Goal: Task Accomplishment & Management: Manage account settings

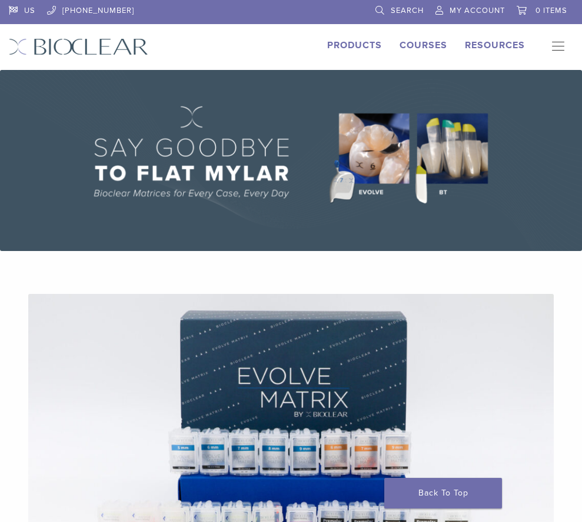
click at [438, 9] on link "My Account" at bounding box center [469, 9] width 69 height 18
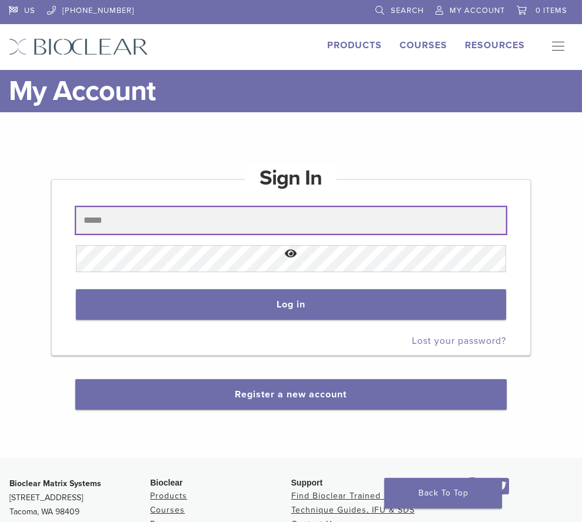
click at [245, 218] on input "text" at bounding box center [291, 220] width 431 height 27
type input "**********"
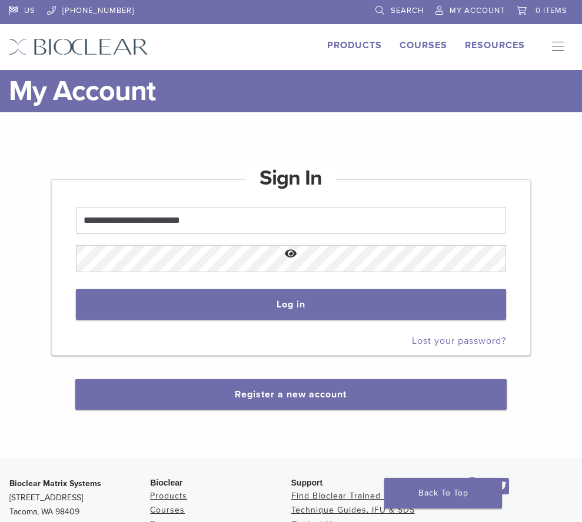
click at [220, 260] on button "Show password" at bounding box center [291, 254] width 431 height 30
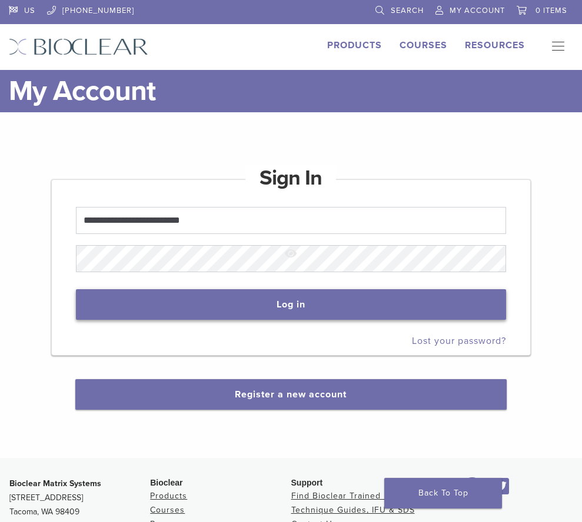
click at [256, 301] on button "Log in" at bounding box center [291, 304] width 431 height 31
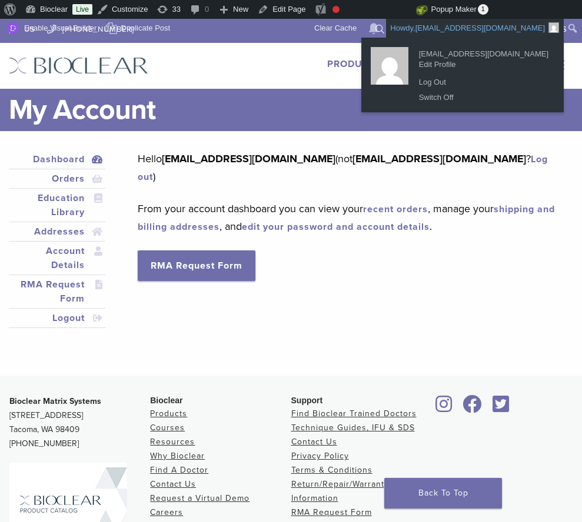
click at [482, 20] on link "Howdy, [EMAIL_ADDRESS][DOMAIN_NAME]" at bounding box center [475, 28] width 178 height 19
